Goal: Information Seeking & Learning: Learn about a topic

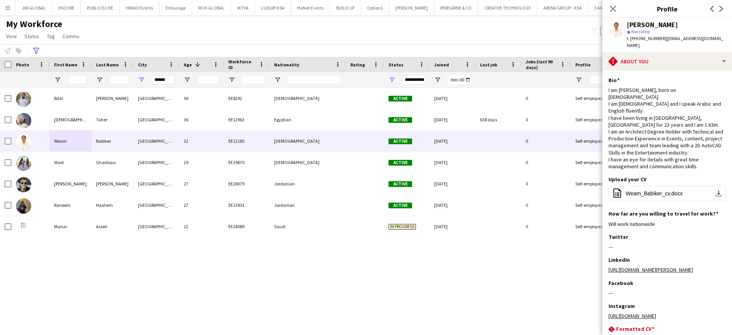
click at [610, 6] on icon "Close pop-in" at bounding box center [613, 9] width 6 height 6
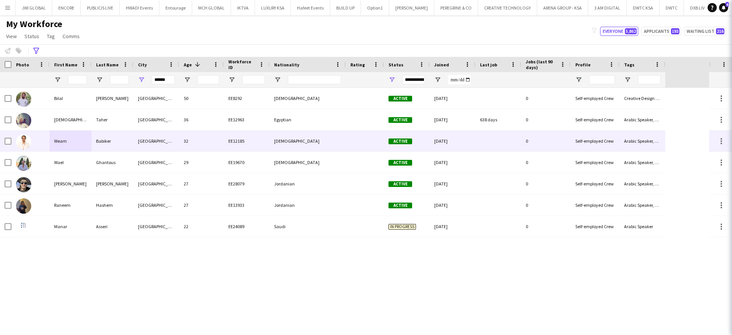
click at [731, 8] on icon "Close pop-in" at bounding box center [741, 8] width 7 height 7
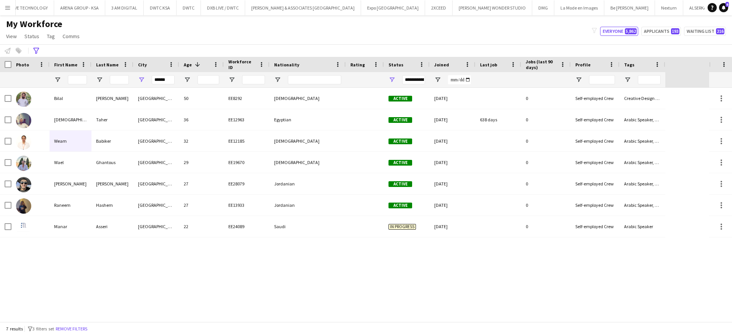
scroll to position [0, 564]
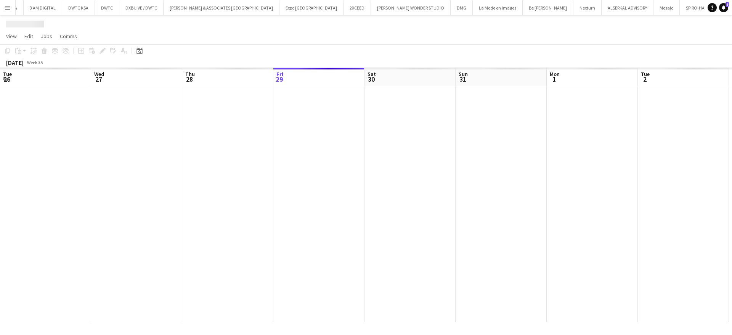
scroll to position [0, 182]
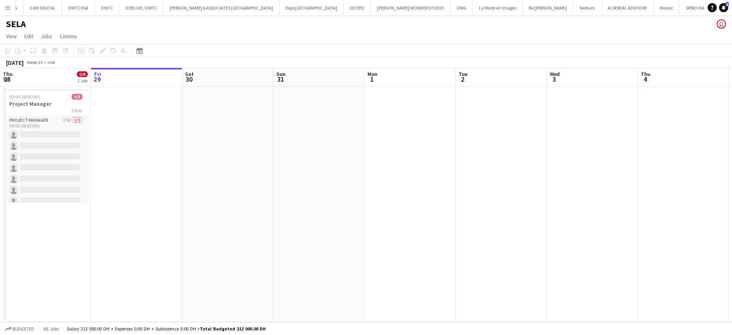
click at [38, 119] on app-card-role "Project Manager 17A 0/8 09:00-18:00 (9h) single-neutral-actions single-neutral-…" at bounding box center [45, 167] width 85 height 103
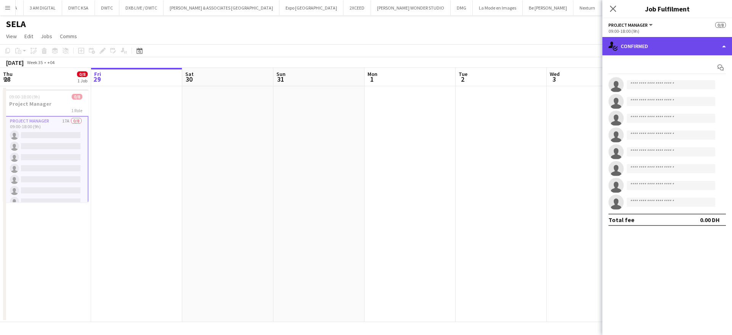
click at [673, 43] on div "single-neutral-actions-check-2 Confirmed" at bounding box center [667, 46] width 130 height 18
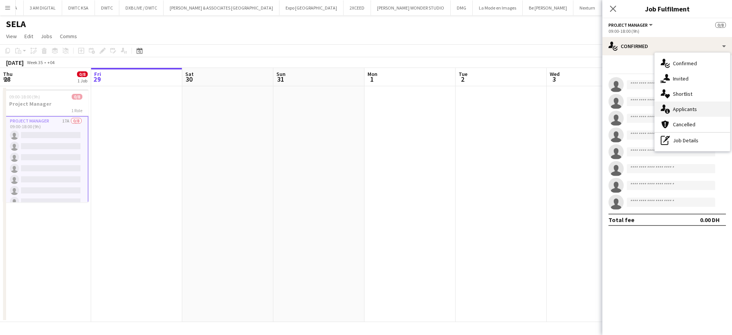
click at [685, 109] on div "single-neutral-actions-information Applicants" at bounding box center [691, 108] width 75 height 15
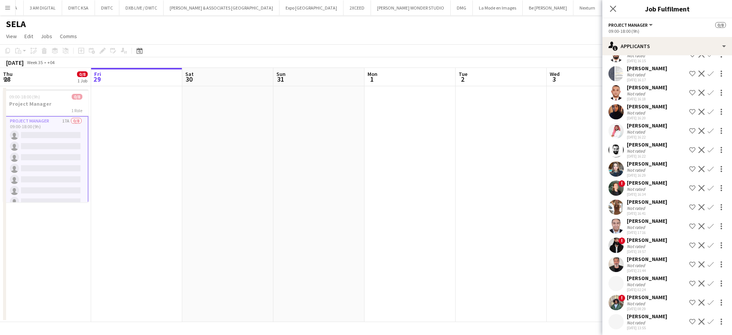
scroll to position [85, 0]
click at [657, 106] on div "[PERSON_NAME]" at bounding box center [646, 105] width 40 height 7
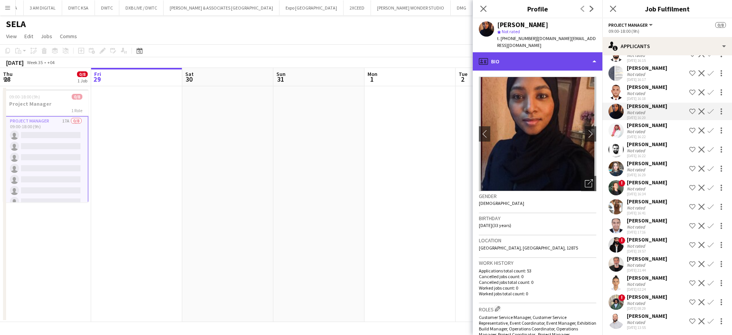
click at [541, 57] on div "profile Bio" at bounding box center [537, 61] width 130 height 18
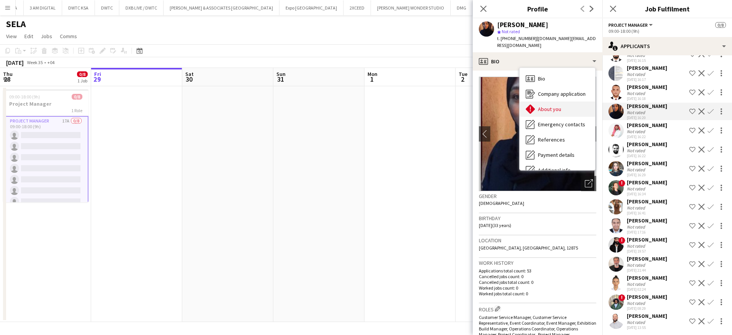
click at [565, 104] on div "About you About you" at bounding box center [556, 108] width 75 height 15
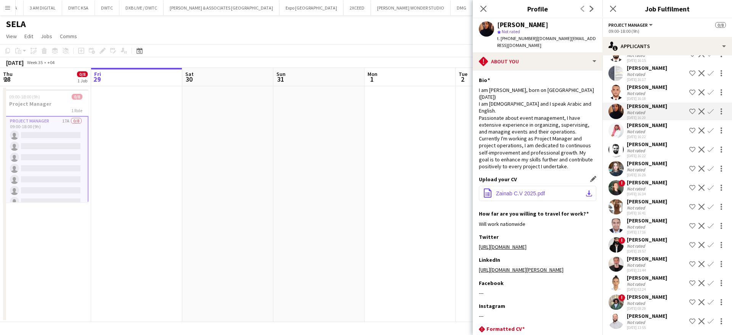
click at [542, 190] on span "Zainab C.V 2025.pdf" at bounding box center [520, 193] width 49 height 6
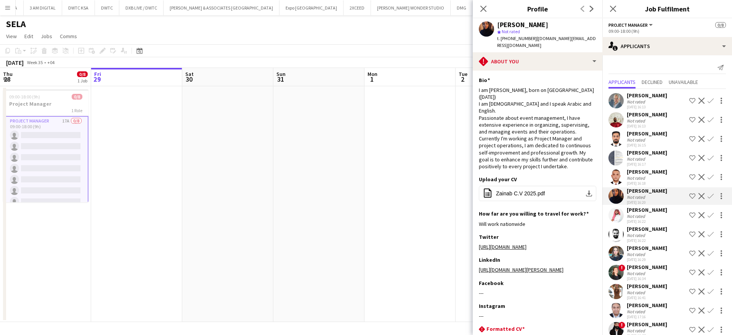
scroll to position [87, 0]
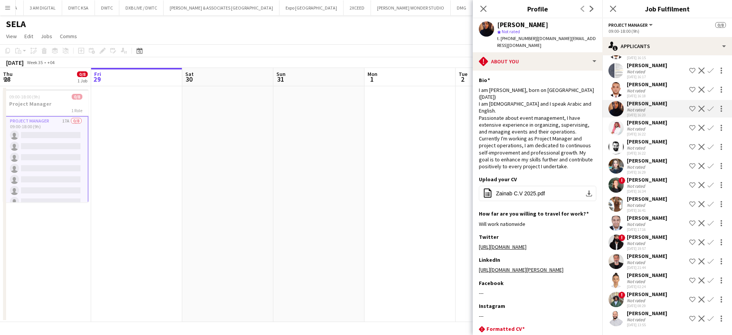
click at [9, 9] on app-icon "Menu" at bounding box center [8, 8] width 6 height 6
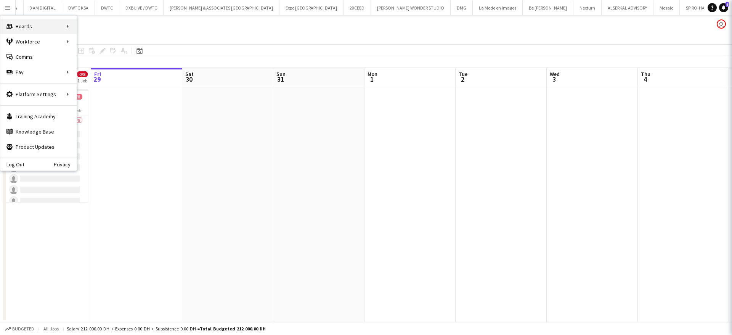
scroll to position [0, 0]
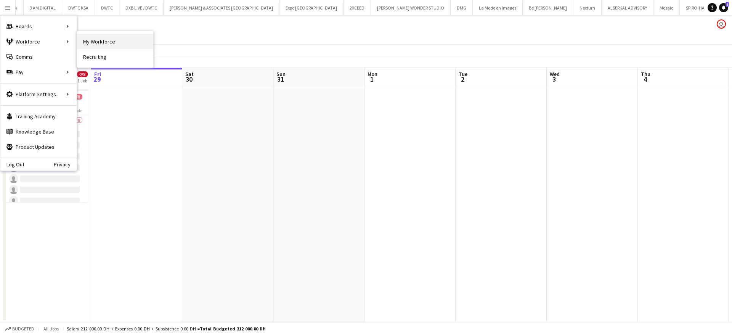
click at [104, 37] on link "My Workforce" at bounding box center [115, 41] width 76 height 15
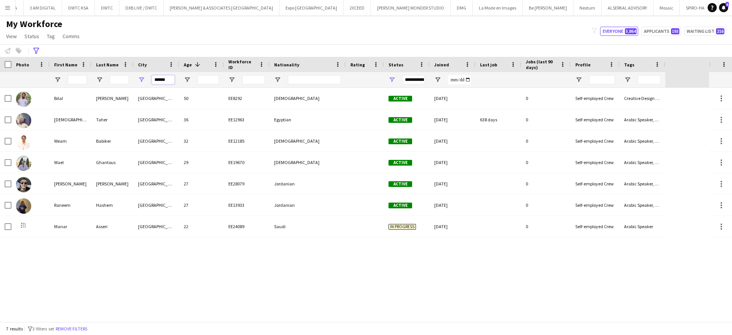
drag, startPoint x: 166, startPoint y: 77, endPoint x: 144, endPoint y: 74, distance: 22.3
click at [144, 74] on div "******" at bounding box center [156, 79] width 46 height 15
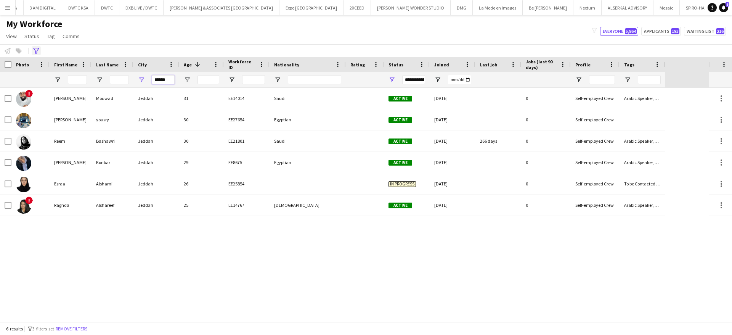
type input "******"
click at [36, 48] on icon at bounding box center [36, 51] width 6 height 6
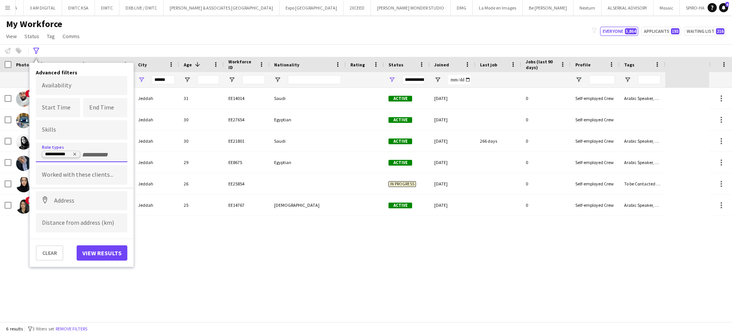
click at [74, 152] on icon "Remove tag" at bounding box center [74, 154] width 5 height 5
click at [85, 154] on input "Type to search role types..." at bounding box center [81, 152] width 79 height 7
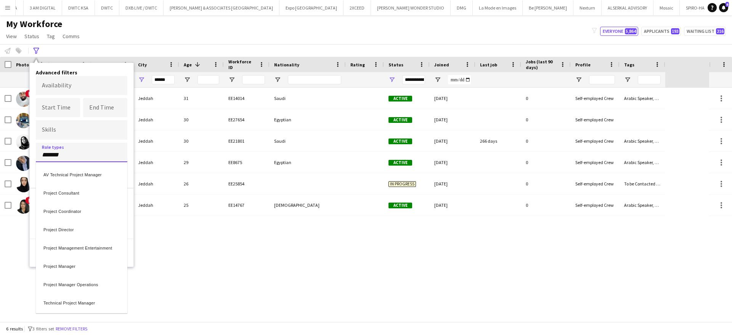
type input "*******"
click at [96, 266] on div "Project Manager" at bounding box center [81, 265] width 91 height 18
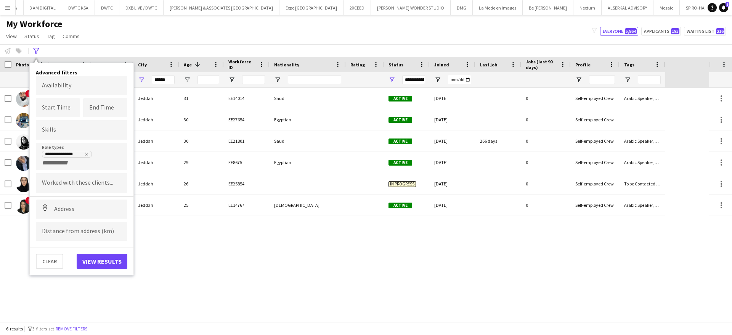
click at [96, 250] on div "Clear View results" at bounding box center [82, 258] width 104 height 22
click at [104, 255] on button "View results" at bounding box center [102, 260] width 51 height 15
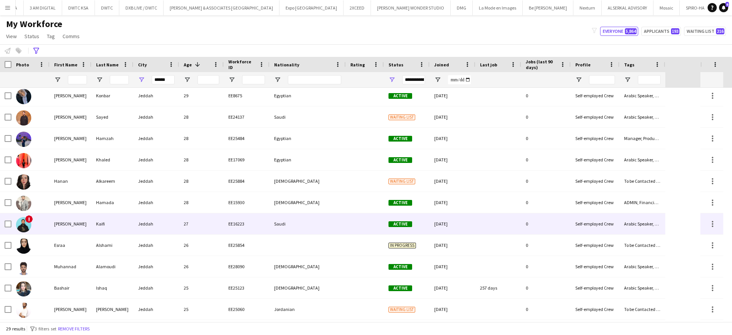
scroll to position [365, 0]
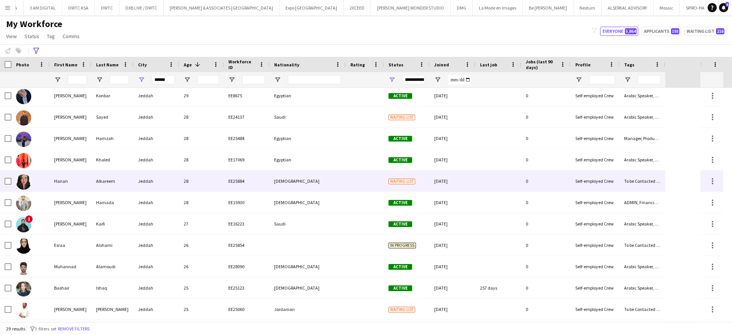
click at [188, 181] on div "28" at bounding box center [201, 180] width 45 height 21
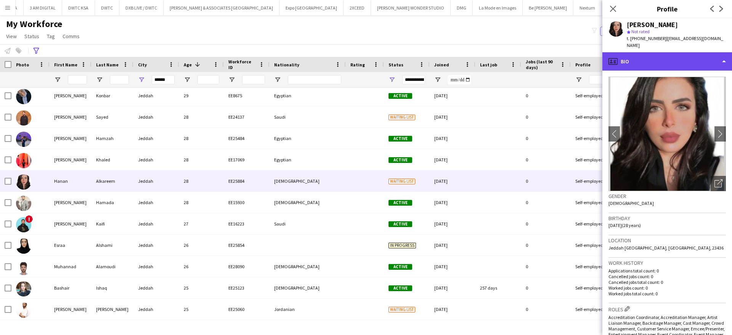
click at [677, 52] on div "profile Bio" at bounding box center [667, 61] width 130 height 18
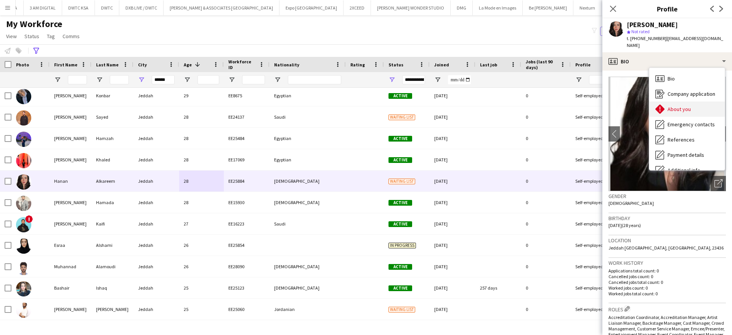
click at [680, 101] on div "About you About you" at bounding box center [686, 108] width 75 height 15
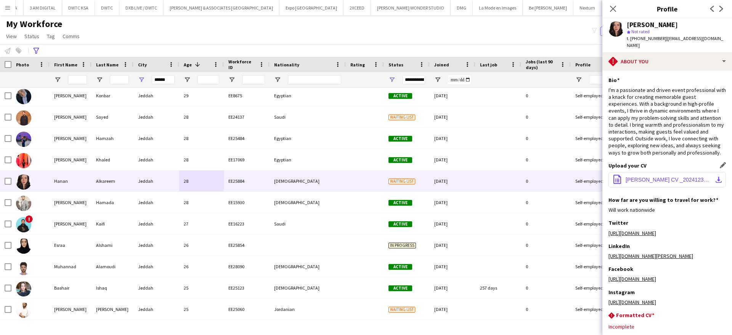
click at [645, 176] on button "office-file-sheet [PERSON_NAME] CV _20241230_125957_0000.pdf download-bottom" at bounding box center [666, 179] width 117 height 15
click at [167, 78] on input "******" at bounding box center [163, 79] width 23 height 9
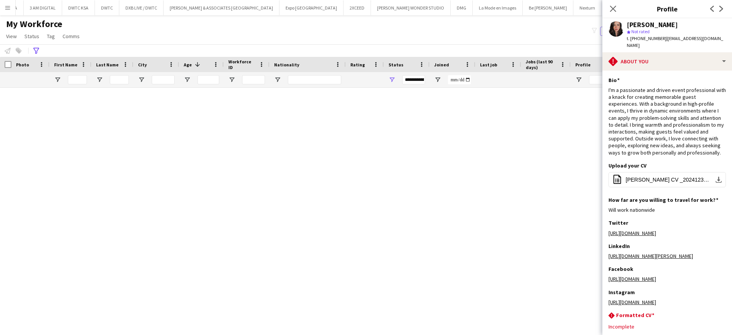
click at [44, 57] on div "Photo" at bounding box center [30, 64] width 29 height 15
click at [34, 48] on icon at bounding box center [36, 51] width 6 height 6
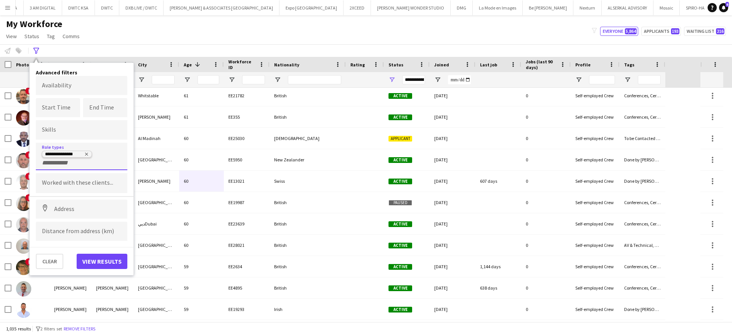
click at [86, 152] on icon "Remove tag" at bounding box center [86, 154] width 5 height 5
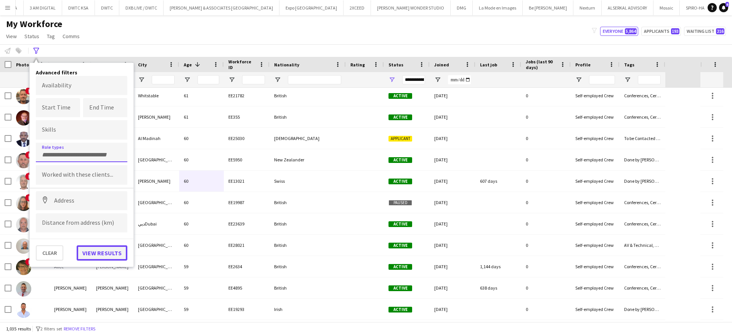
click at [110, 248] on button "View results" at bounding box center [102, 252] width 51 height 15
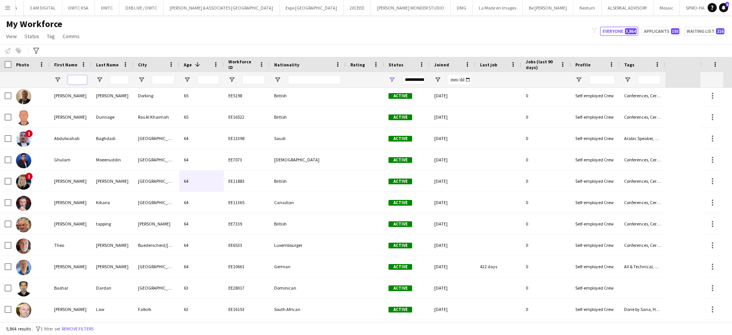
click at [74, 78] on input "First Name Filter Input" at bounding box center [77, 79] width 19 height 9
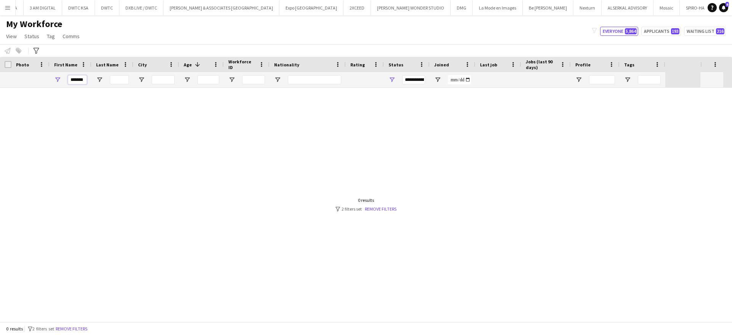
scroll to position [0, 0]
type input "*****"
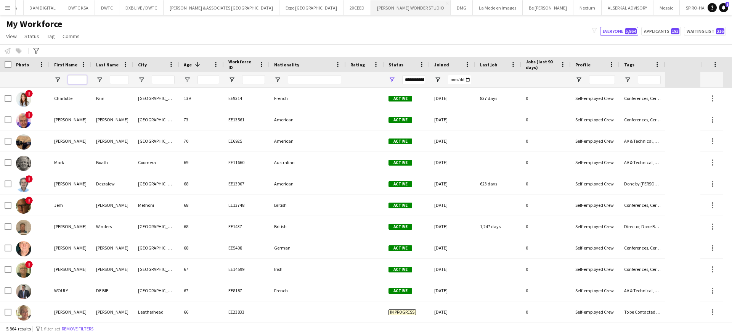
scroll to position [0, 205]
